Goal: Information Seeking & Learning: Learn about a topic

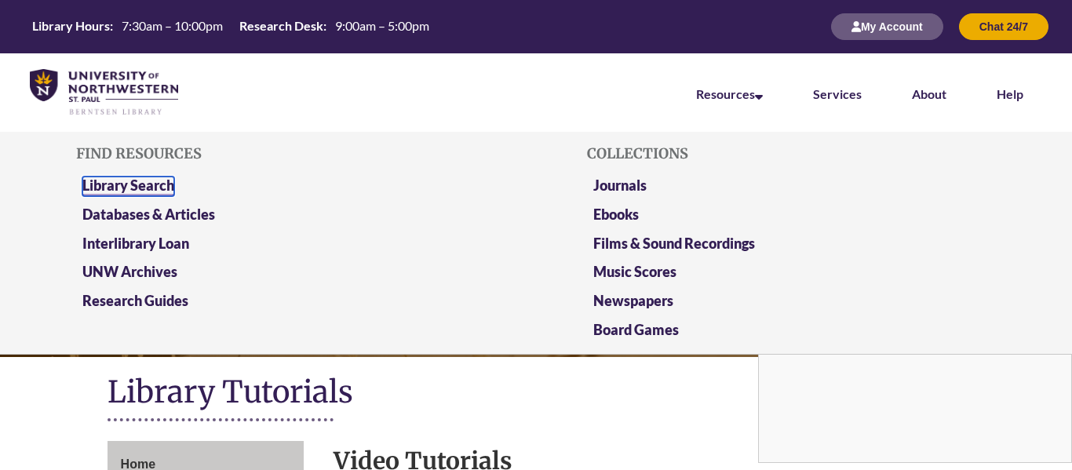
click at [167, 184] on link "Library Search" at bounding box center [128, 187] width 92 height 20
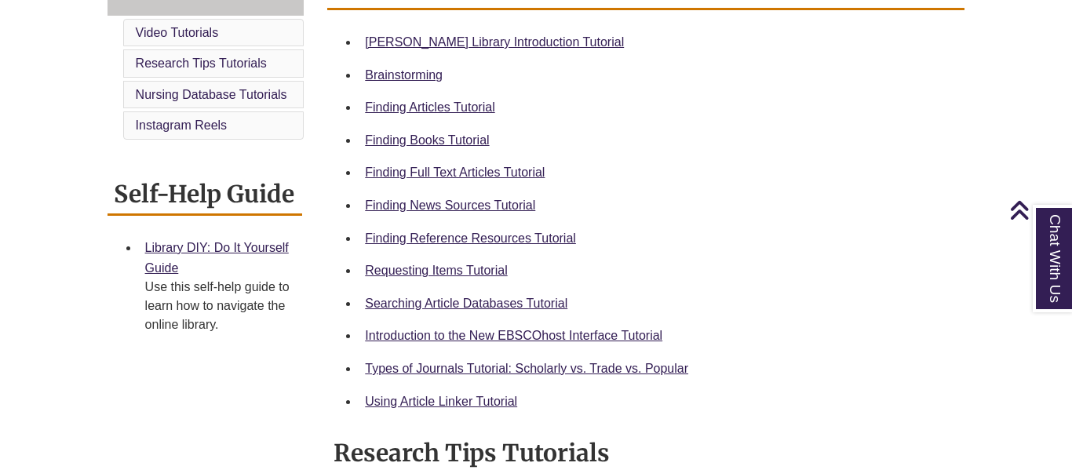
scroll to position [473, 0]
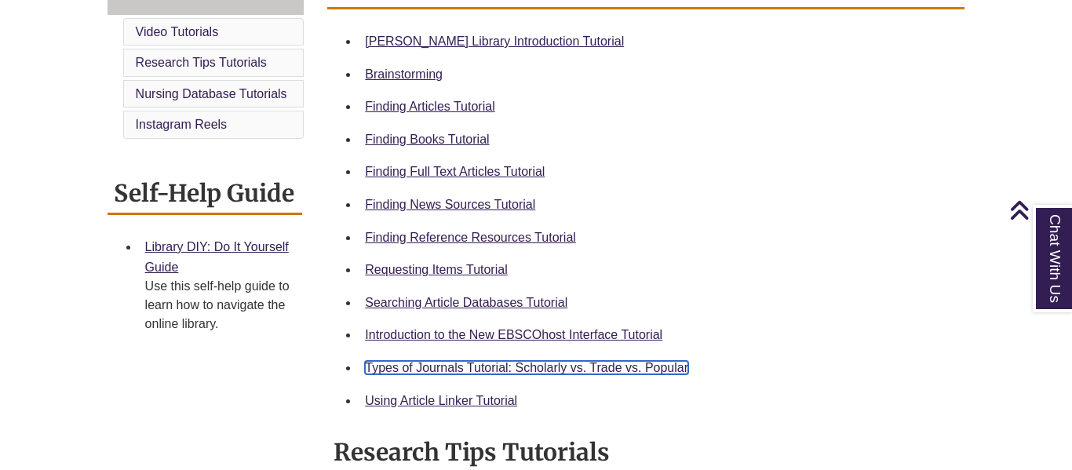
click at [646, 373] on link "Types of Journals Tutorial: Scholarly vs. Trade vs. Popular" at bounding box center [526, 367] width 323 height 13
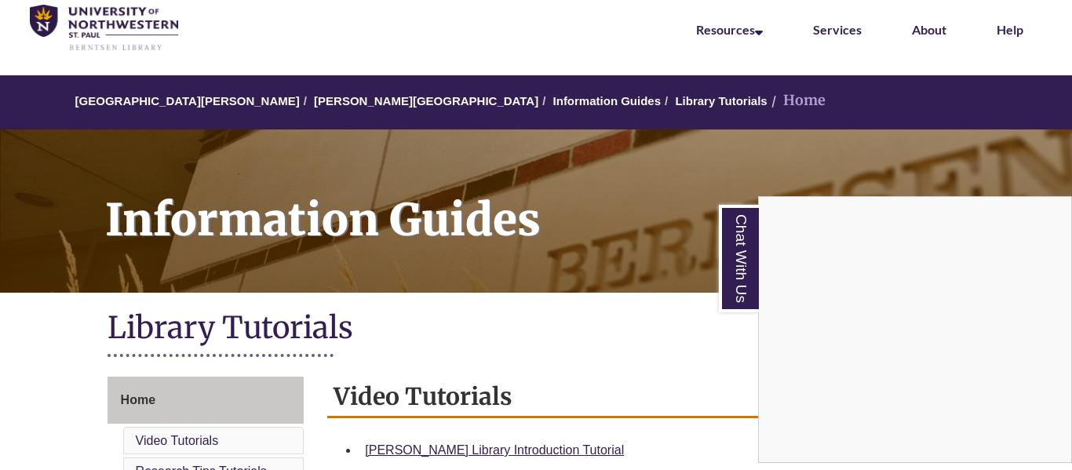
scroll to position [32, 0]
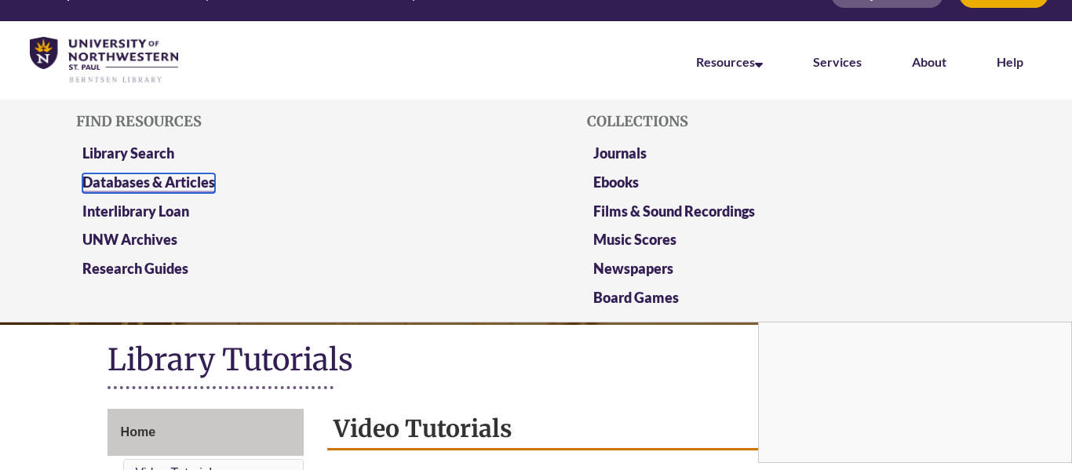
click at [202, 184] on link "Databases & Articles" at bounding box center [148, 183] width 133 height 20
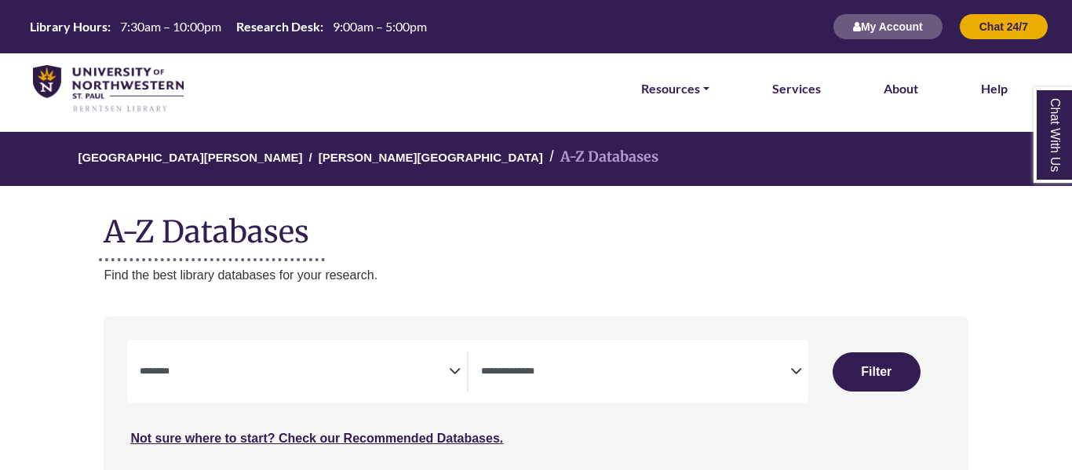
select select "Database Subject Filter"
select select "Database Types Filter"
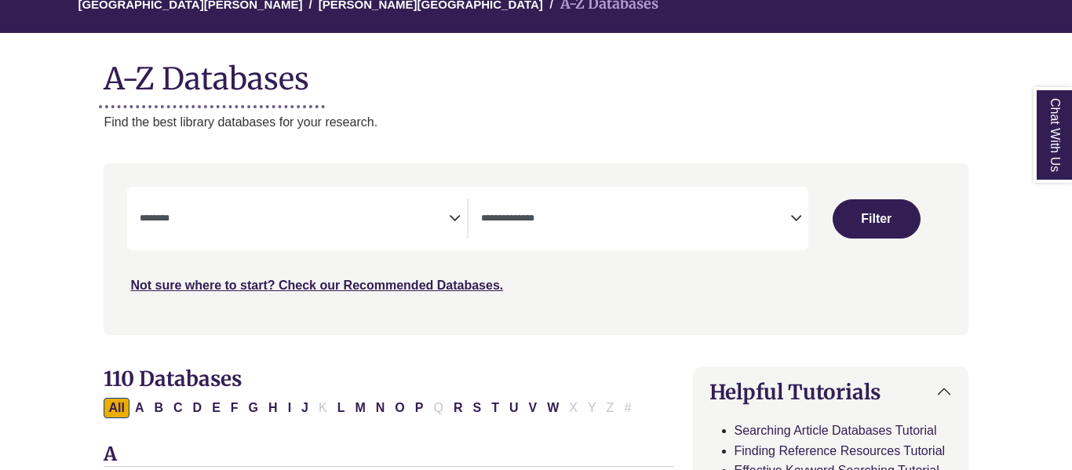
scroll to position [180, 0]
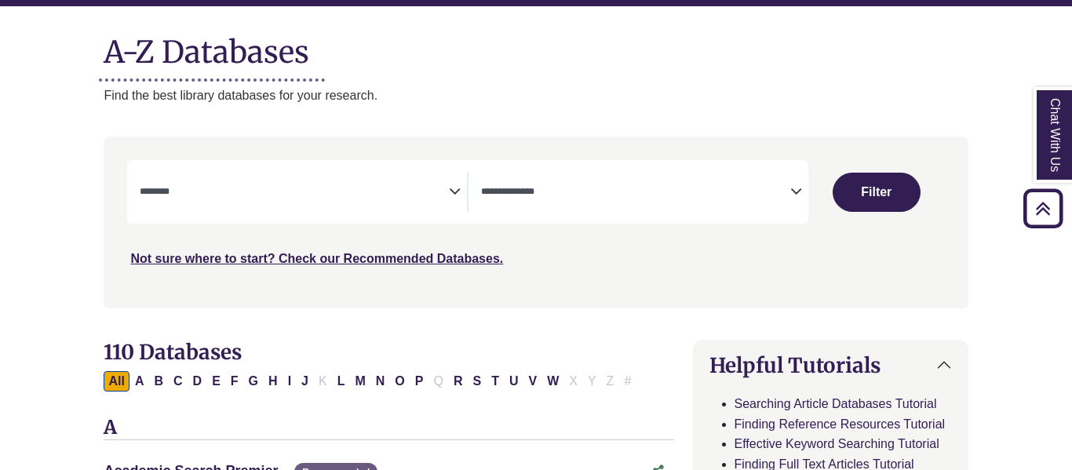
click at [451, 197] on icon "Search filters" at bounding box center [455, 189] width 12 height 24
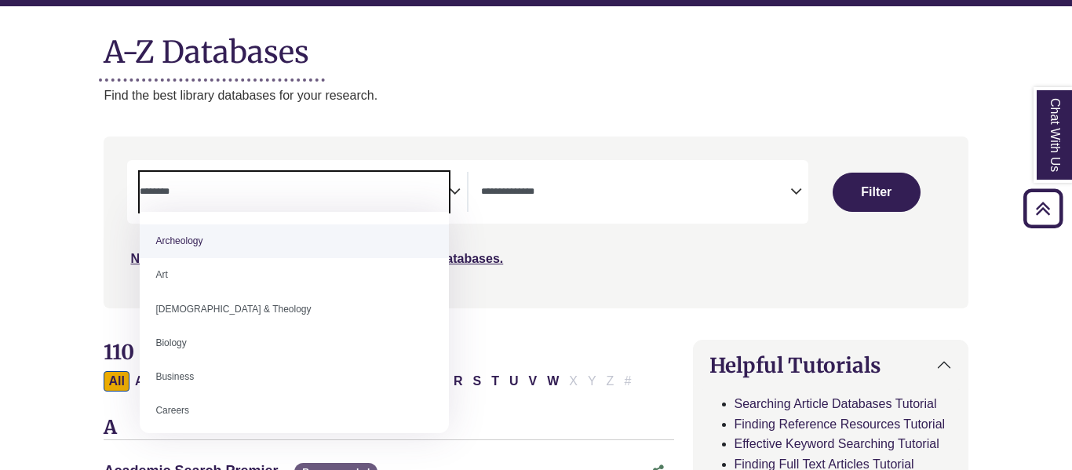
click at [611, 259] on div "Not sure where to start? Check our Recommended Databases." at bounding box center [433, 252] width 613 height 33
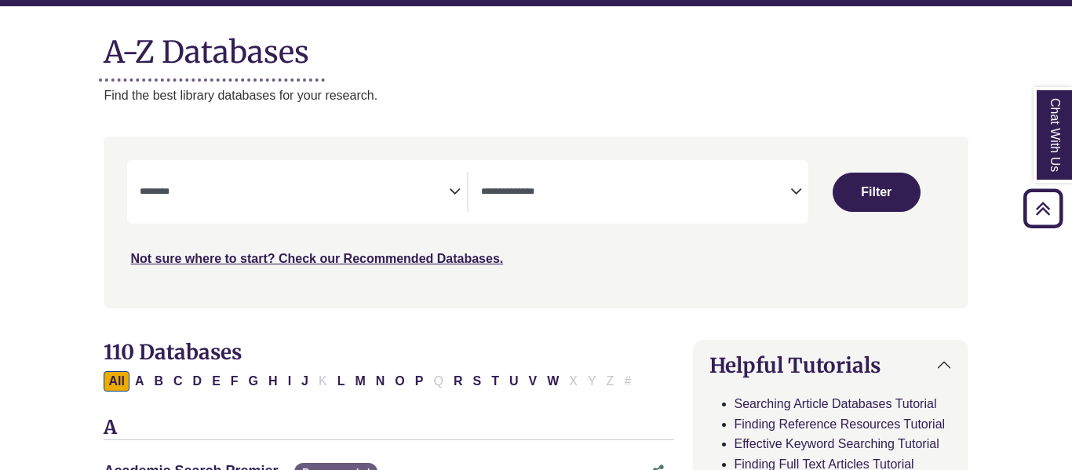
scroll to position [301, 0]
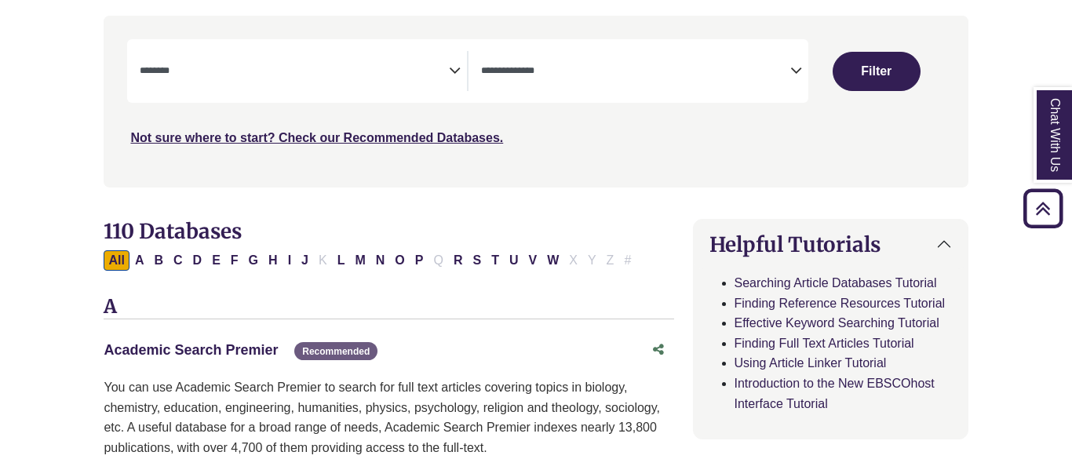
click at [183, 346] on link "Academic Search Premier This link opens in a new window" at bounding box center [191, 350] width 174 height 16
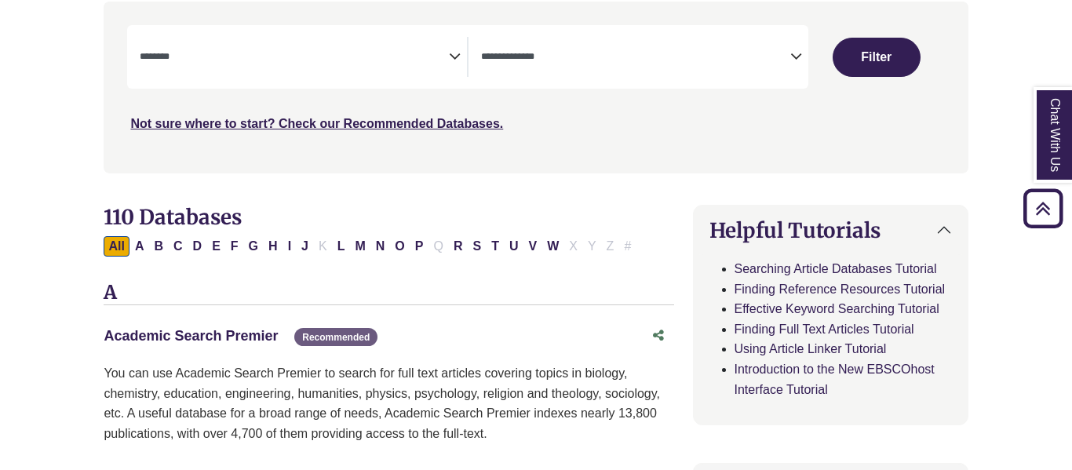
scroll to position [314, 0]
